Goal: Task Accomplishment & Management: Use online tool/utility

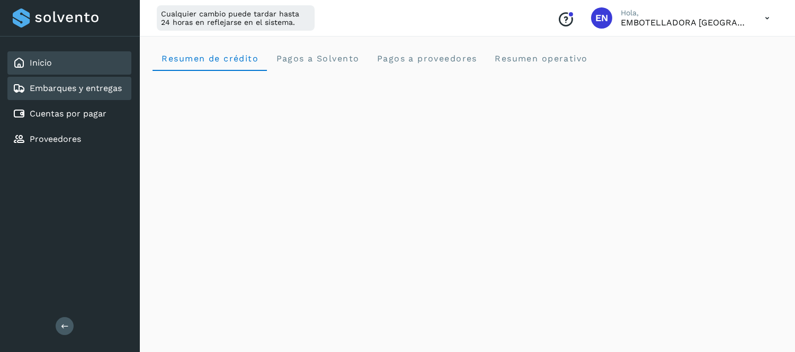
click at [123, 81] on div "Embarques y entregas" at bounding box center [69, 88] width 124 height 23
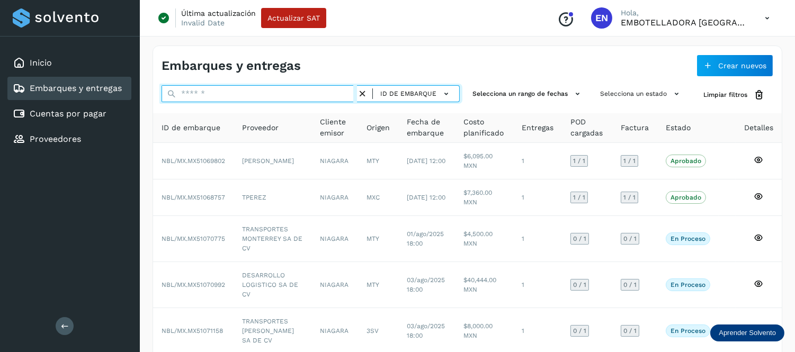
click at [278, 101] on input "text" at bounding box center [260, 93] width 196 height 17
paste input "**********"
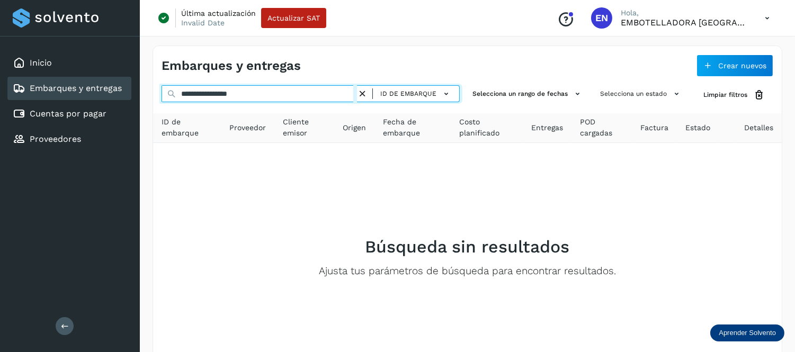
drag, startPoint x: 267, startPoint y: 99, endPoint x: 146, endPoint y: 110, distance: 121.8
click at [146, 110] on div "**********" at bounding box center [467, 227] width 655 height 389
paste input "text"
drag, startPoint x: 287, startPoint y: 94, endPoint x: 131, endPoint y: 104, distance: 156.1
click at [131, 104] on div "**********" at bounding box center [397, 211] width 795 height 422
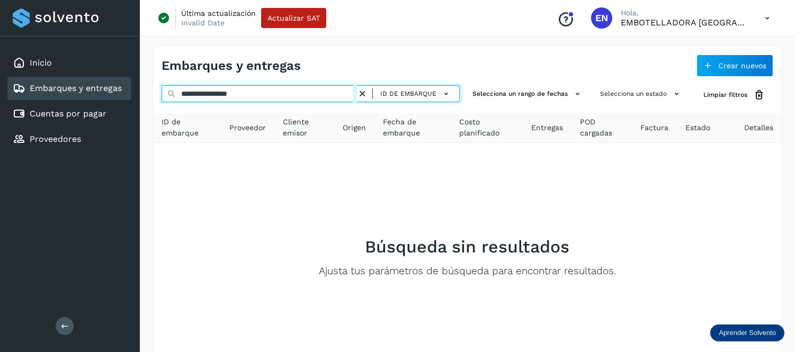
paste input "text"
type input "**********"
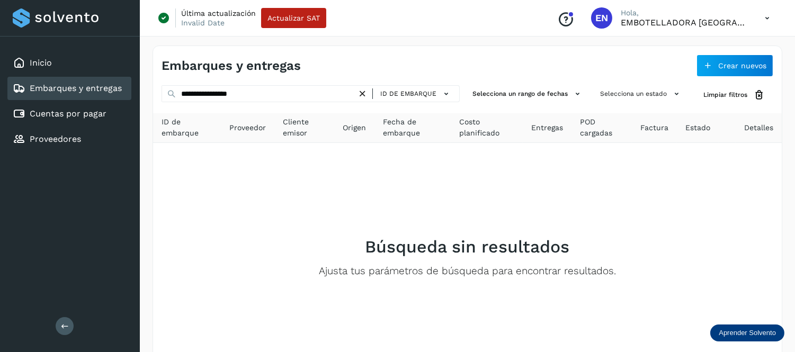
click at [363, 93] on icon at bounding box center [362, 93] width 11 height 11
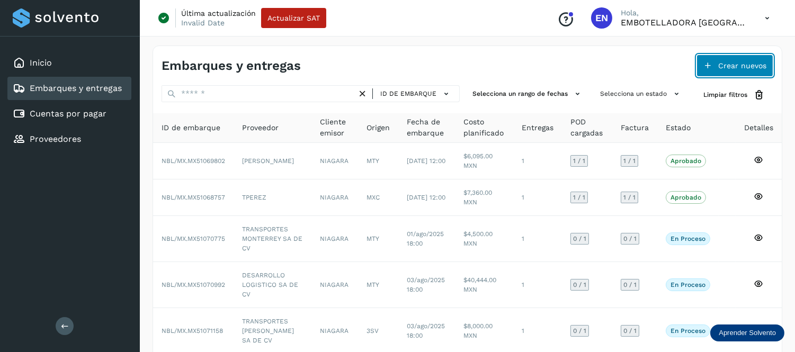
click at [729, 62] on span "Crear nuevos" at bounding box center [742, 65] width 48 height 7
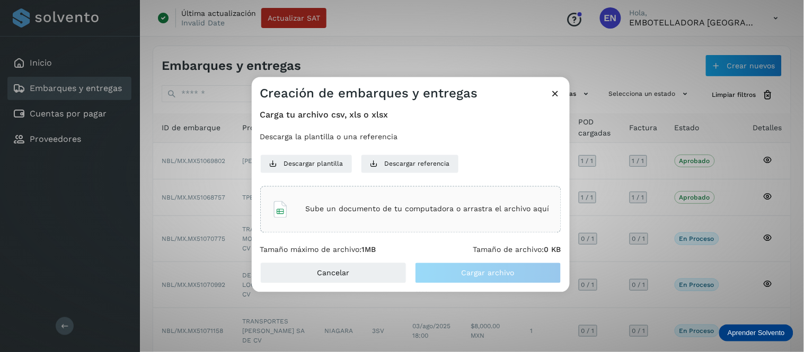
click at [432, 213] on p "Sube un documento de tu computadora o arrastra el archivo aquí" at bounding box center [428, 209] width 244 height 9
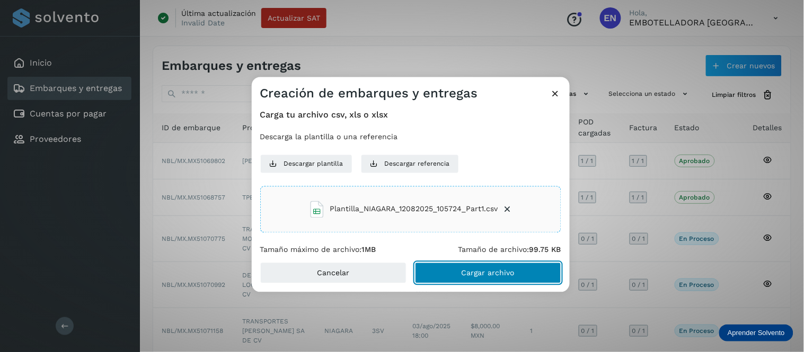
click at [496, 277] on span "Cargar archivo" at bounding box center [488, 273] width 53 height 7
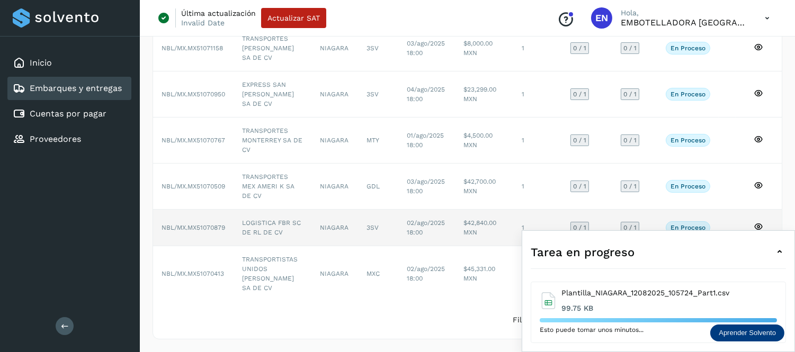
scroll to position [302, 0]
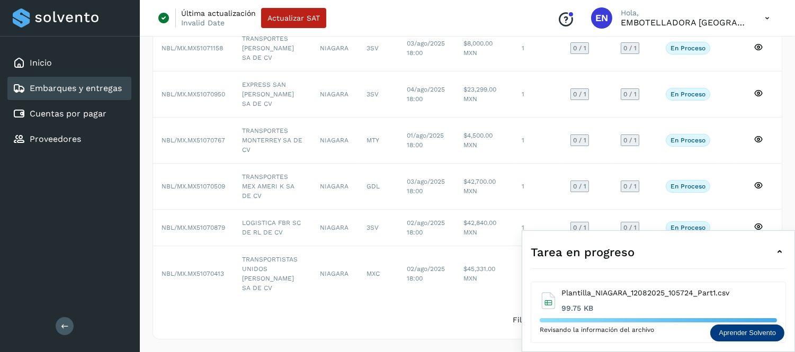
click at [778, 251] on icon at bounding box center [780, 252] width 13 height 13
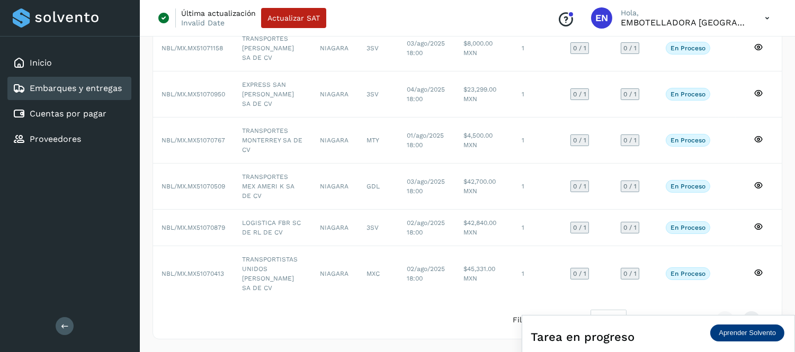
click at [670, 330] on div "Tarea en progreso" at bounding box center [658, 336] width 255 height 25
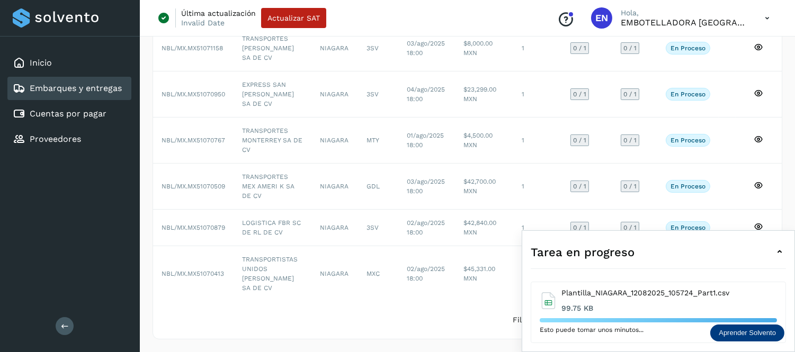
click at [782, 255] on icon at bounding box center [780, 252] width 13 height 13
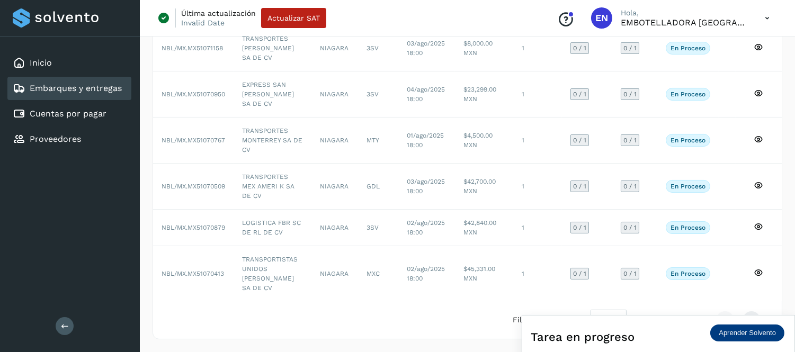
click at [782, 331] on icon at bounding box center [780, 337] width 13 height 13
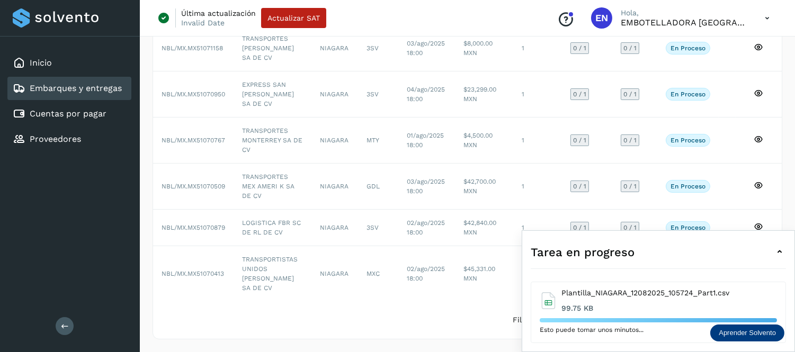
click at [779, 252] on icon at bounding box center [780, 252] width 13 height 13
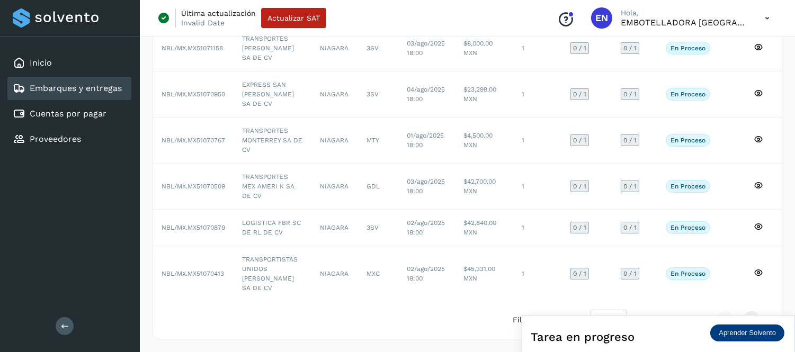
click at [663, 339] on div "Tarea en progreso" at bounding box center [658, 336] width 255 height 25
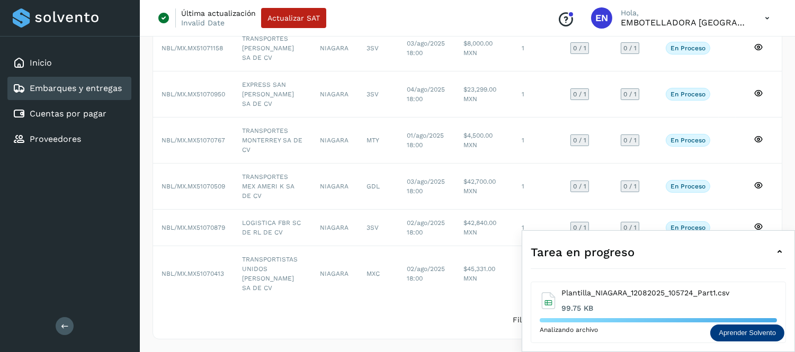
click at [663, 265] on div "Tarea en progreso" at bounding box center [658, 251] width 255 height 25
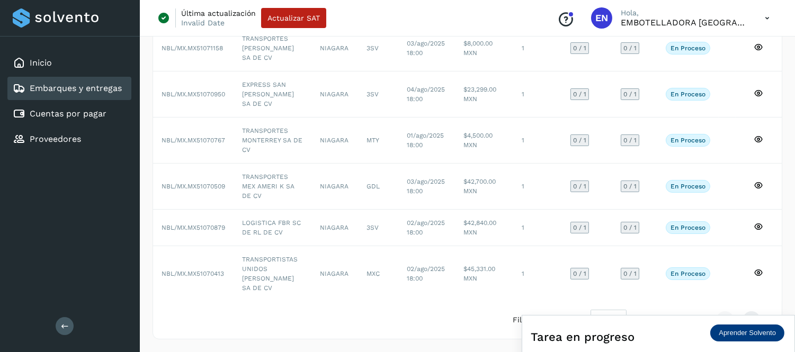
click at [667, 339] on div "Tarea en progreso" at bounding box center [658, 336] width 255 height 25
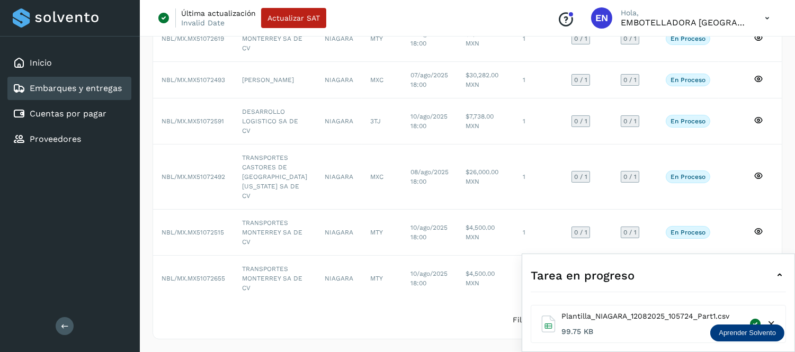
scroll to position [283, 0]
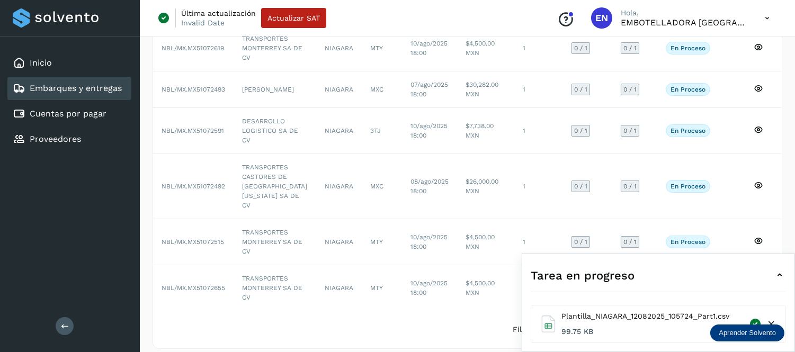
click at [778, 274] on icon at bounding box center [780, 275] width 13 height 13
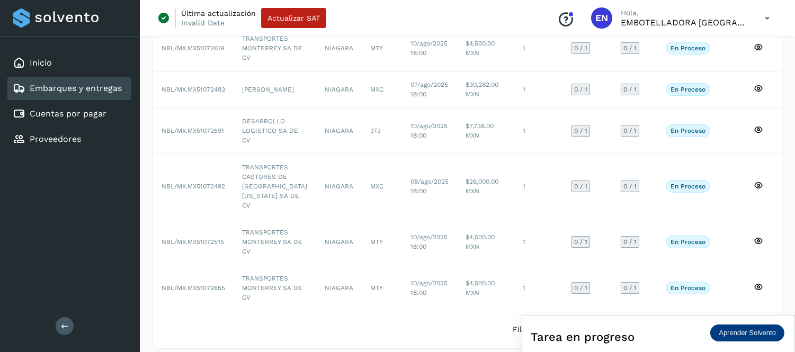
click at [778, 274] on main "Tarea en progreso Plantilla_NIAGARA_12082025_105724_Part1.csv 99.75 KB Inicio E…" at bounding box center [397, 39] width 795 height 645
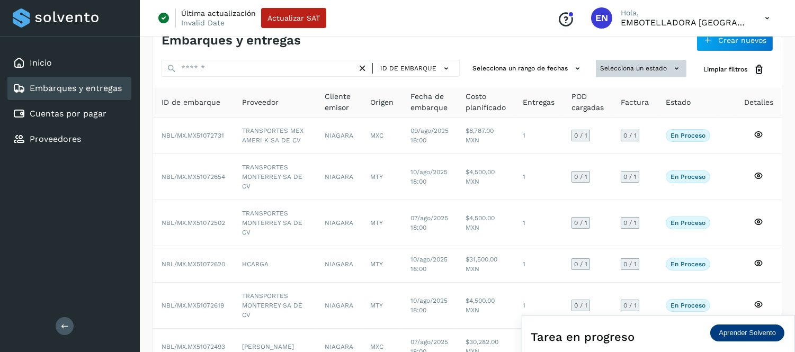
scroll to position [0, 0]
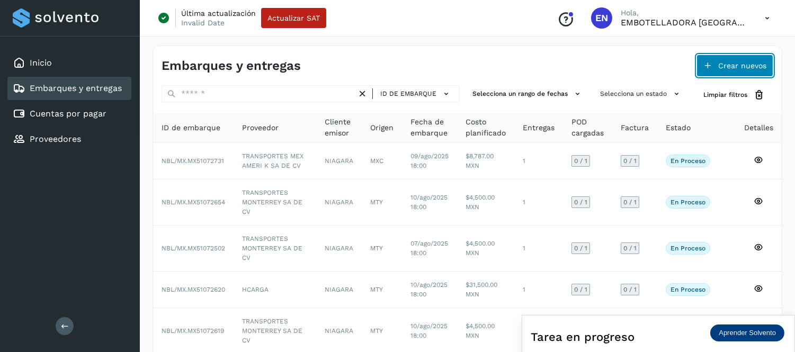
click at [718, 67] on button "Crear nuevos" at bounding box center [735, 66] width 77 height 22
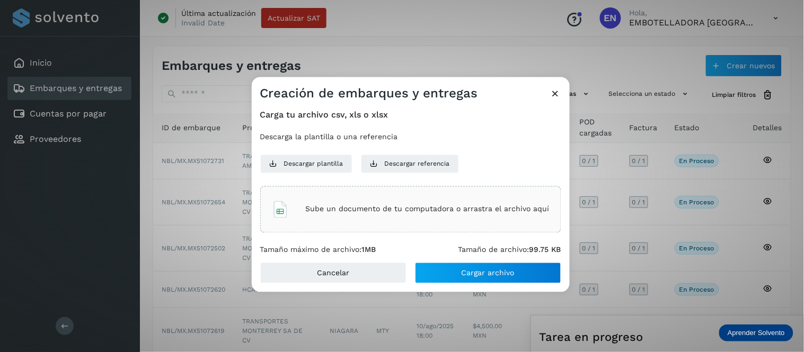
click at [464, 205] on p "Sube un documento de tu computadora o arrastra el archivo aquí" at bounding box center [428, 209] width 244 height 9
click at [684, 334] on div "Creación de embarques y entregas Carga tu archivo csv, xls o xlsx Descarga la p…" at bounding box center [402, 176] width 804 height 352
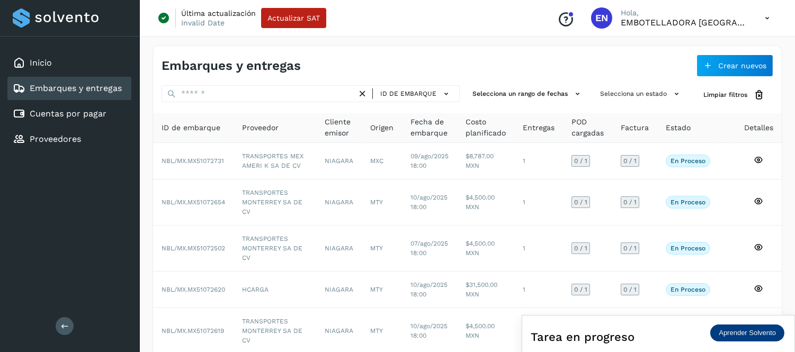
click at [660, 338] on div "Tarea en progreso" at bounding box center [658, 336] width 255 height 25
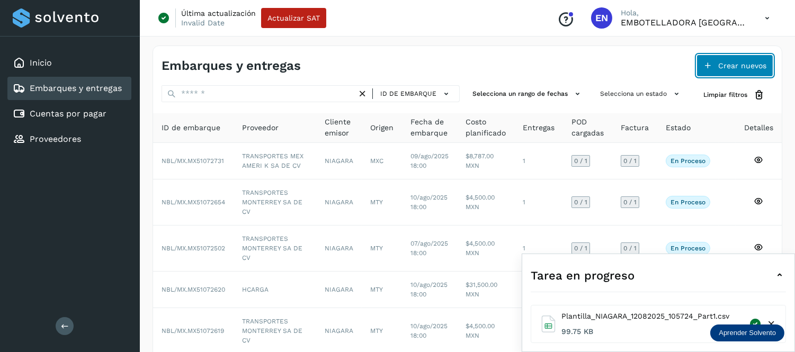
click at [714, 60] on button "Crear nuevos" at bounding box center [735, 66] width 77 height 22
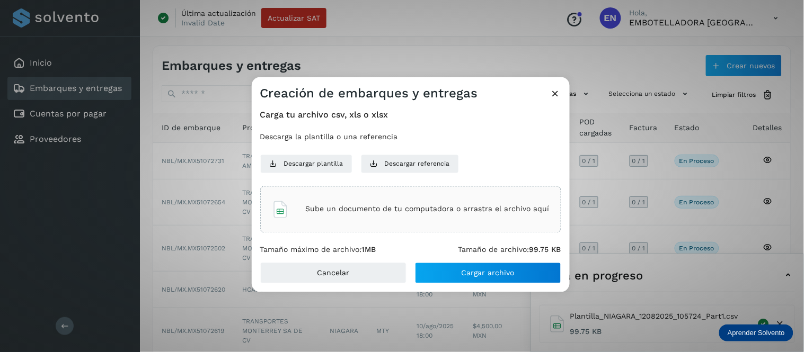
click at [383, 206] on p "Sube un documento de tu computadora o arrastra el archivo aquí" at bounding box center [428, 209] width 244 height 9
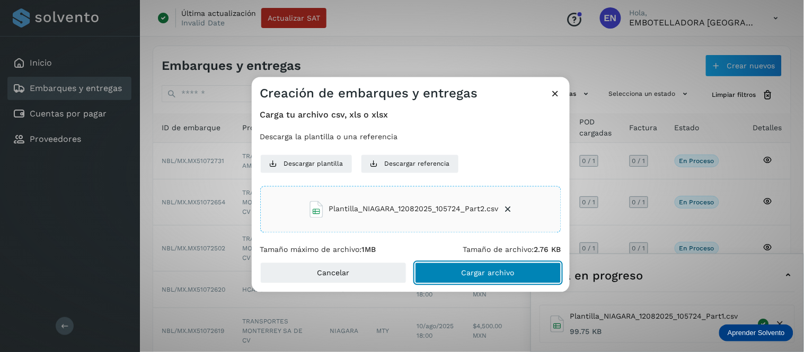
click at [462, 271] on span "Cargar archivo" at bounding box center [488, 273] width 53 height 7
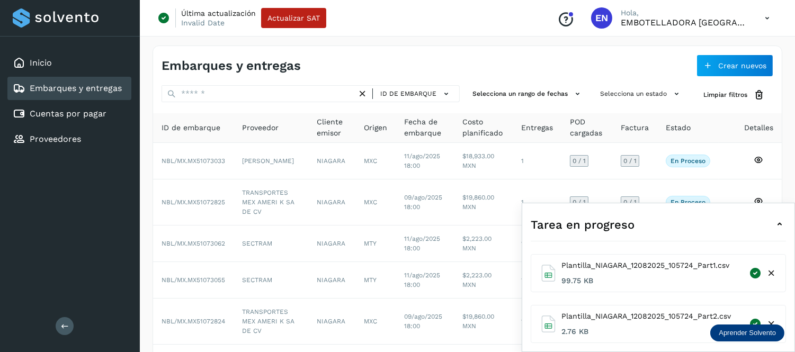
click at [780, 221] on icon at bounding box center [780, 224] width 13 height 13
click at [780, 221] on div "Tarea en progreso Plantilla_NIAGARA_12082025_105724_Part1.csv 99.75 KB Plantill…" at bounding box center [658, 277] width 273 height 149
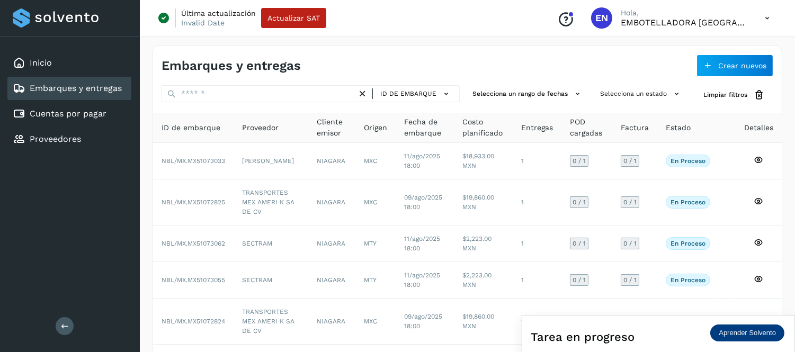
click at [770, 22] on icon at bounding box center [768, 18] width 22 height 22
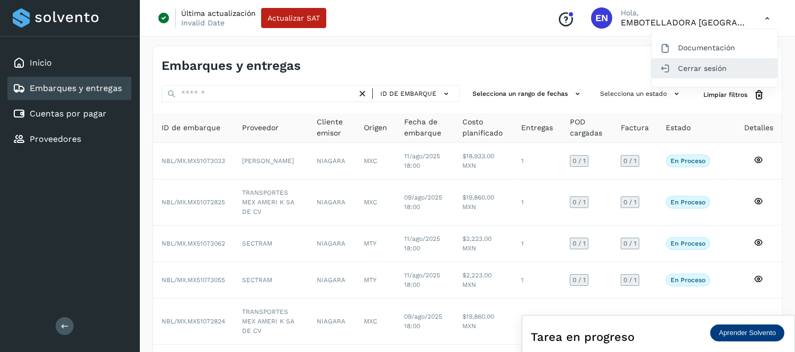
click at [713, 74] on div "Cerrar sesión" at bounding box center [715, 68] width 126 height 20
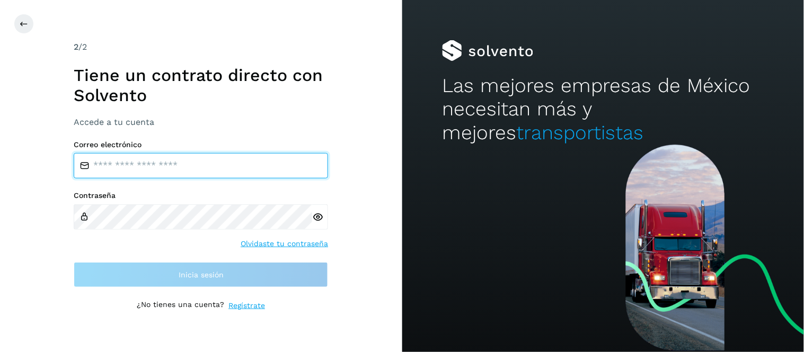
type input "**********"
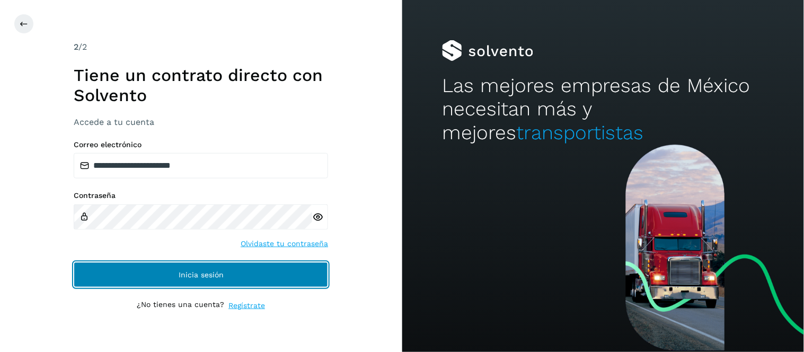
click at [256, 272] on button "Inicia sesión" at bounding box center [201, 274] width 254 height 25
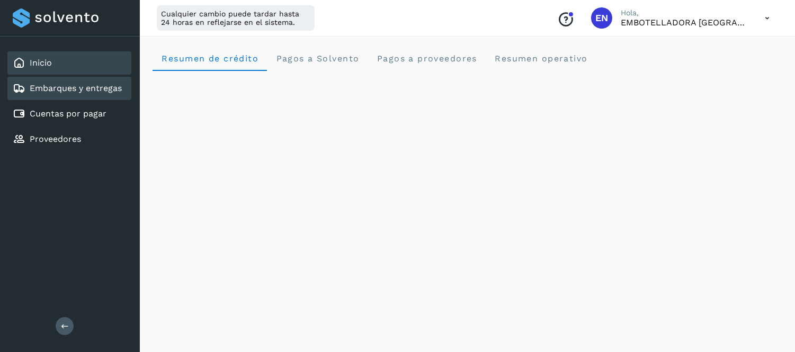
click at [75, 89] on link "Embarques y entregas" at bounding box center [76, 88] width 92 height 10
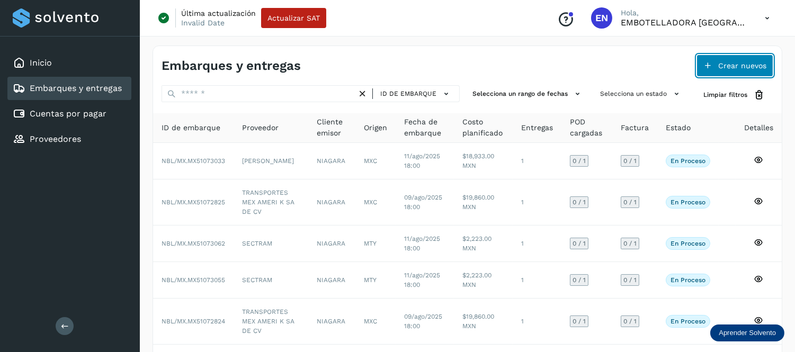
click at [720, 66] on span "Crear nuevos" at bounding box center [742, 65] width 48 height 7
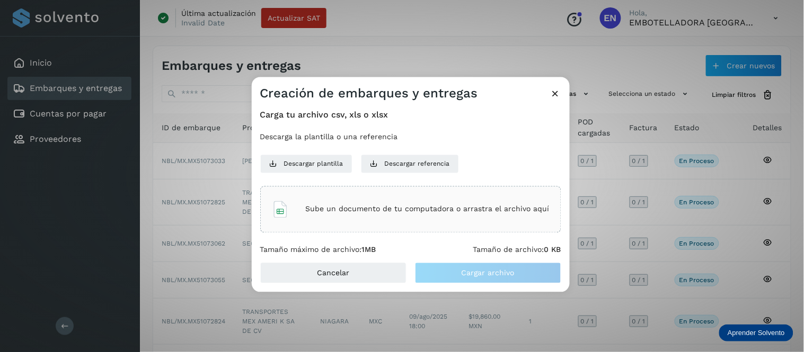
click at [375, 210] on p "Sube un documento de tu computadora o arrastra el archivo aquí" at bounding box center [428, 209] width 244 height 9
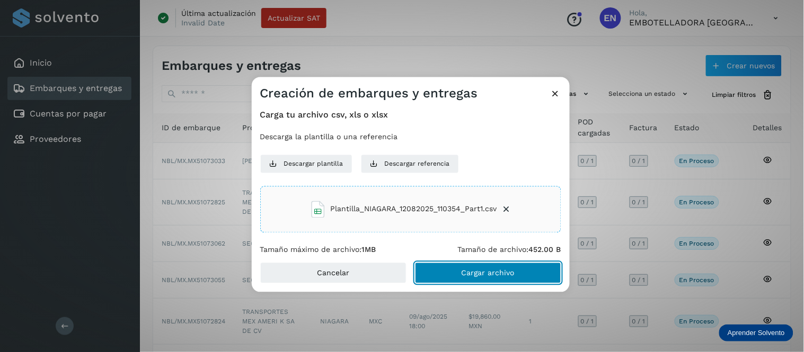
click at [466, 267] on button "Cargar archivo" at bounding box center [488, 273] width 146 height 21
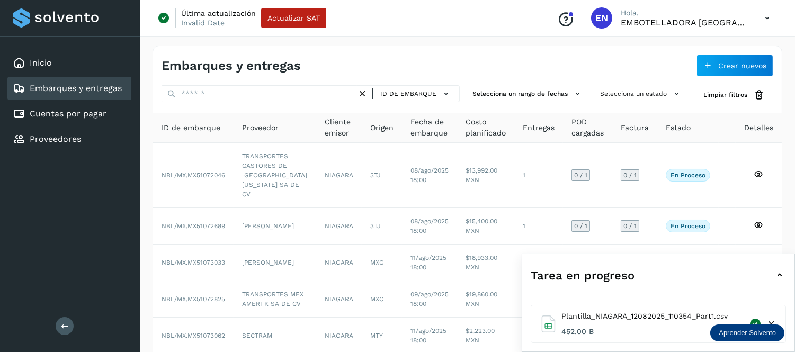
click at [778, 279] on icon at bounding box center [780, 275] width 13 height 13
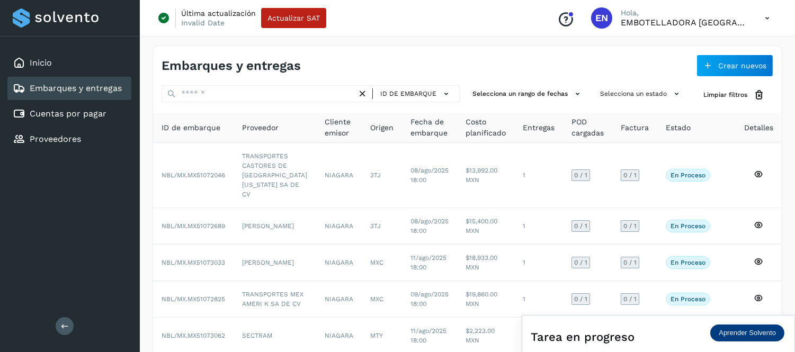
click at [770, 17] on icon at bounding box center [768, 18] width 22 height 22
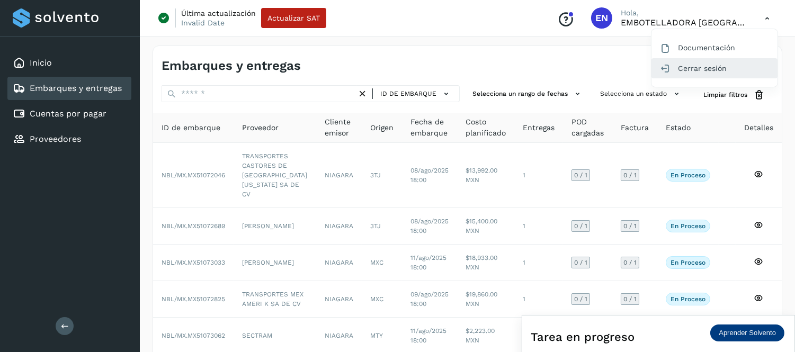
click at [702, 74] on div "Cerrar sesión" at bounding box center [715, 68] width 126 height 20
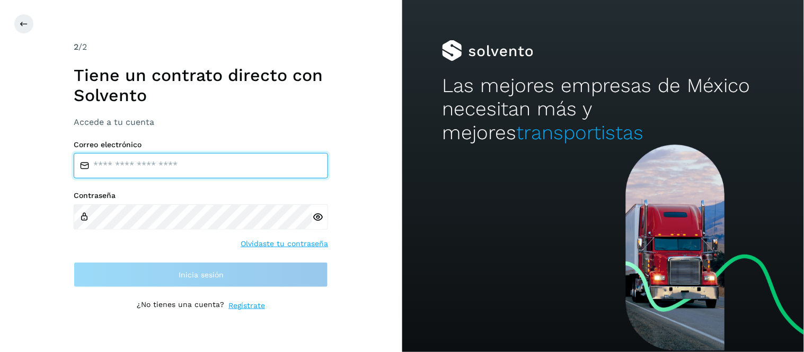
type input "**********"
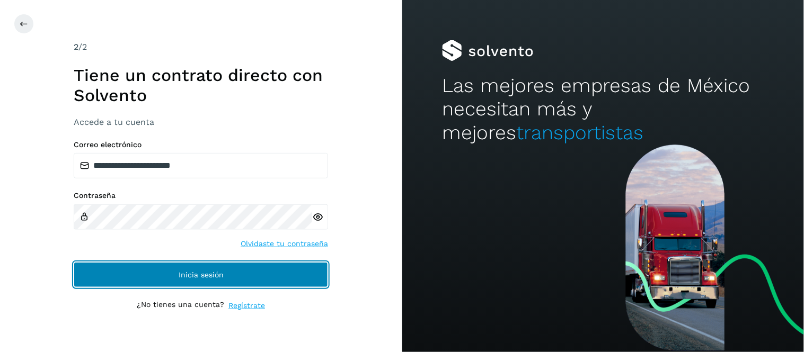
click at [245, 273] on button "Inicia sesión" at bounding box center [201, 274] width 254 height 25
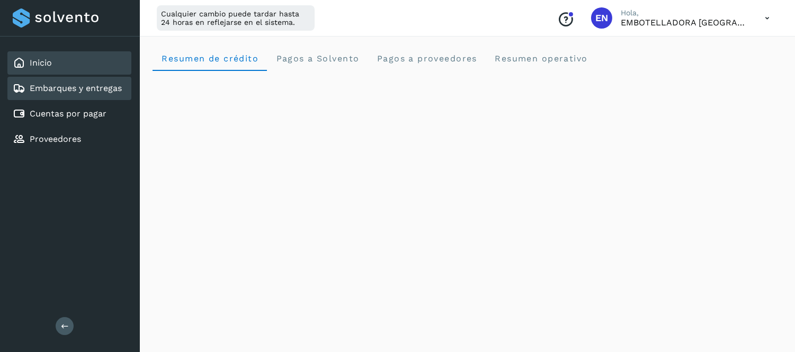
click at [69, 88] on link "Embarques y entregas" at bounding box center [76, 88] width 92 height 10
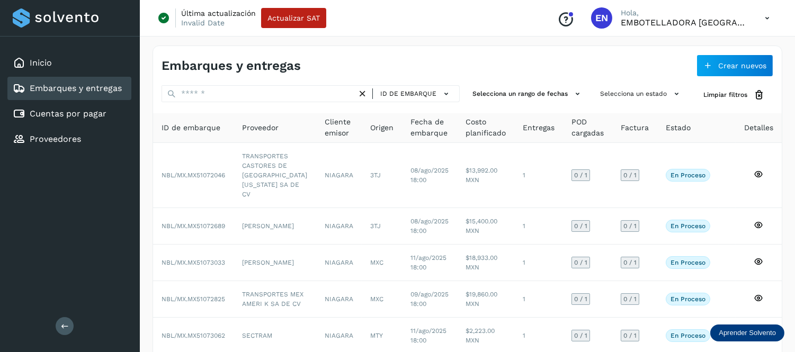
click at [760, 17] on icon at bounding box center [768, 18] width 22 height 22
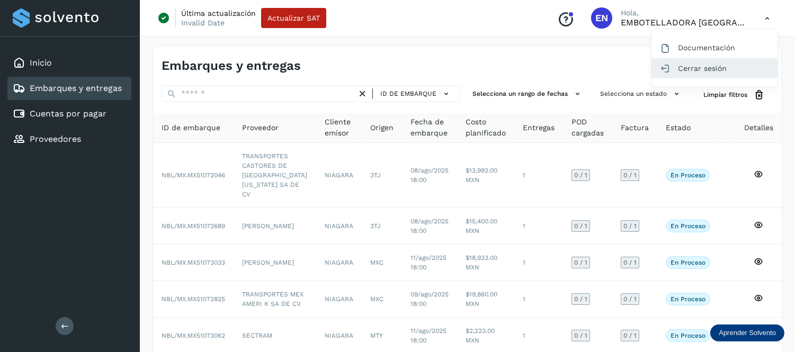
click at [698, 68] on div "Cerrar sesión" at bounding box center [715, 68] width 126 height 20
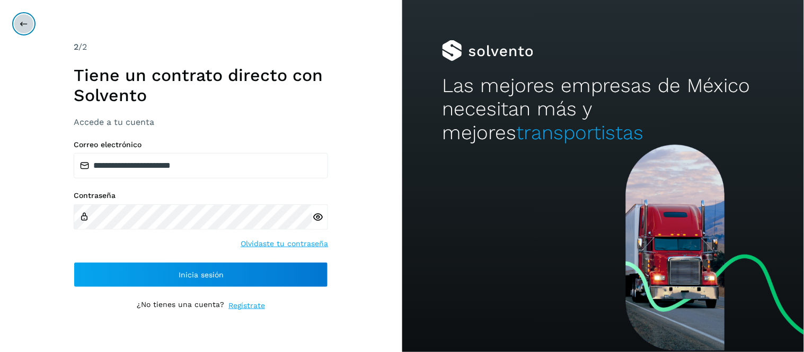
click at [24, 25] on icon at bounding box center [24, 24] width 8 height 8
